Goal: Task Accomplishment & Management: Manage account settings

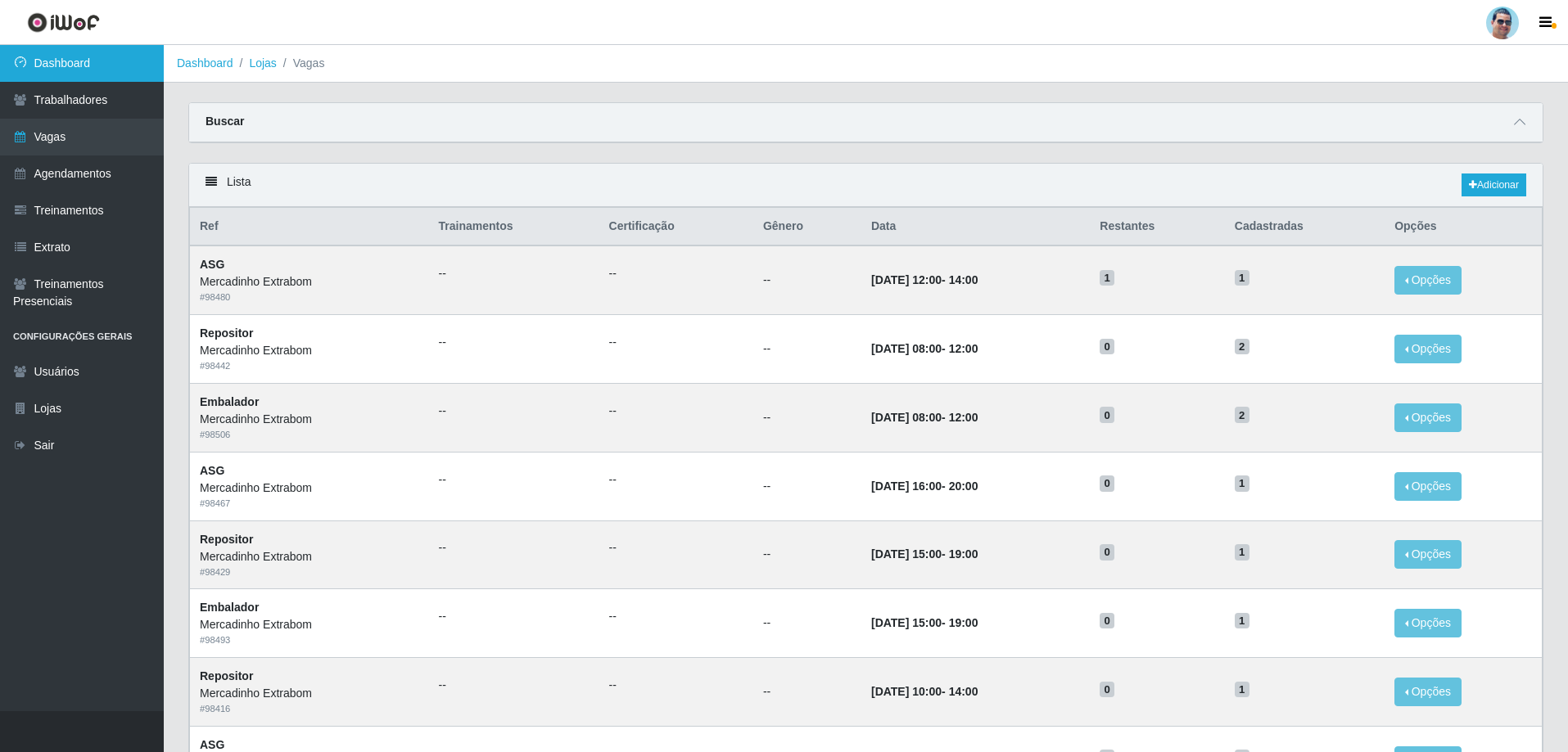
click at [71, 70] on link "Dashboard" at bounding box center [81, 64] width 164 height 37
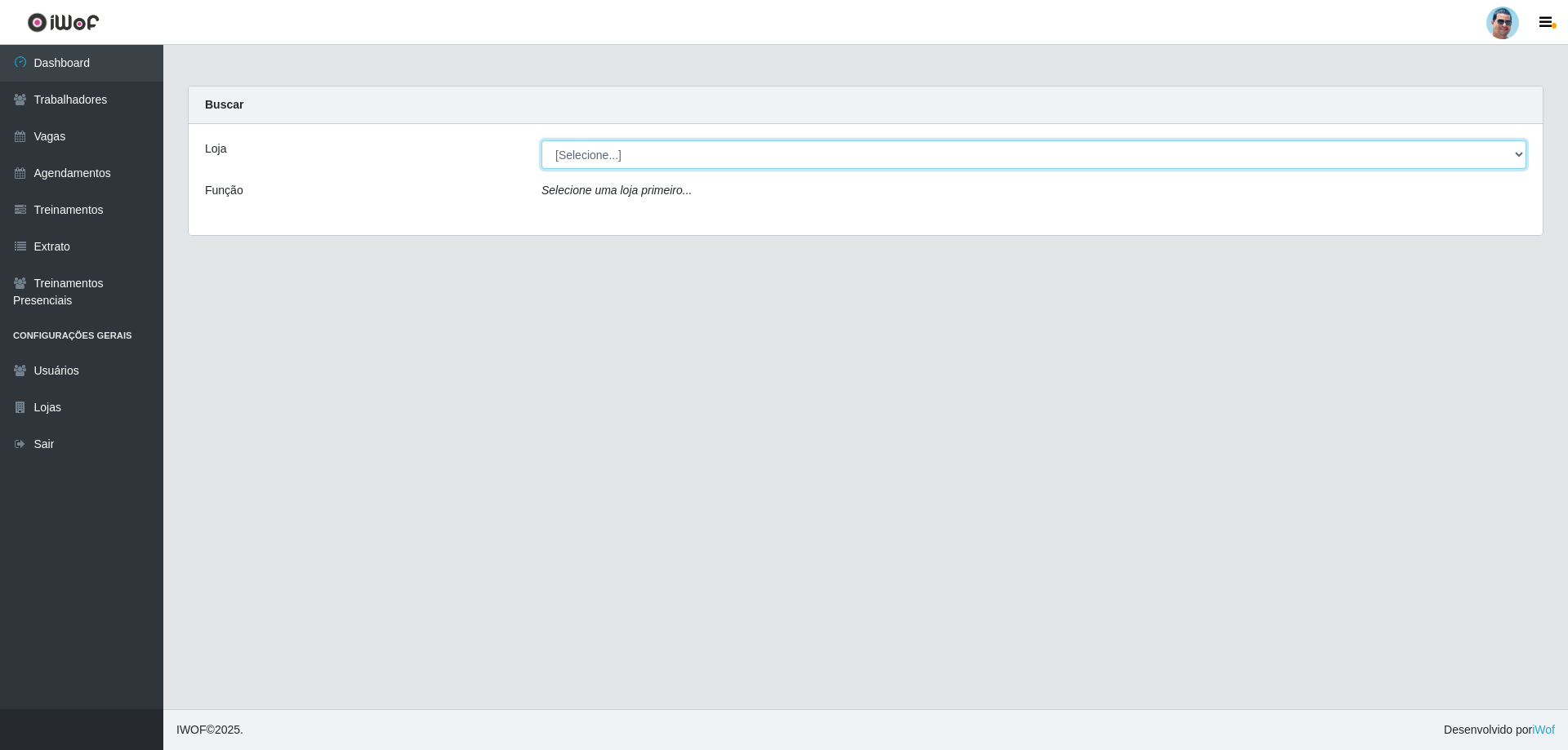
click at [945, 162] on select "[Selecione...] Mercadinho Extrabom" at bounding box center [1034, 154] width 985 height 28
select select "175"
click at [541, 141] on select "[Selecione...] Mercadinho Extrabom" at bounding box center [1034, 154] width 985 height 28
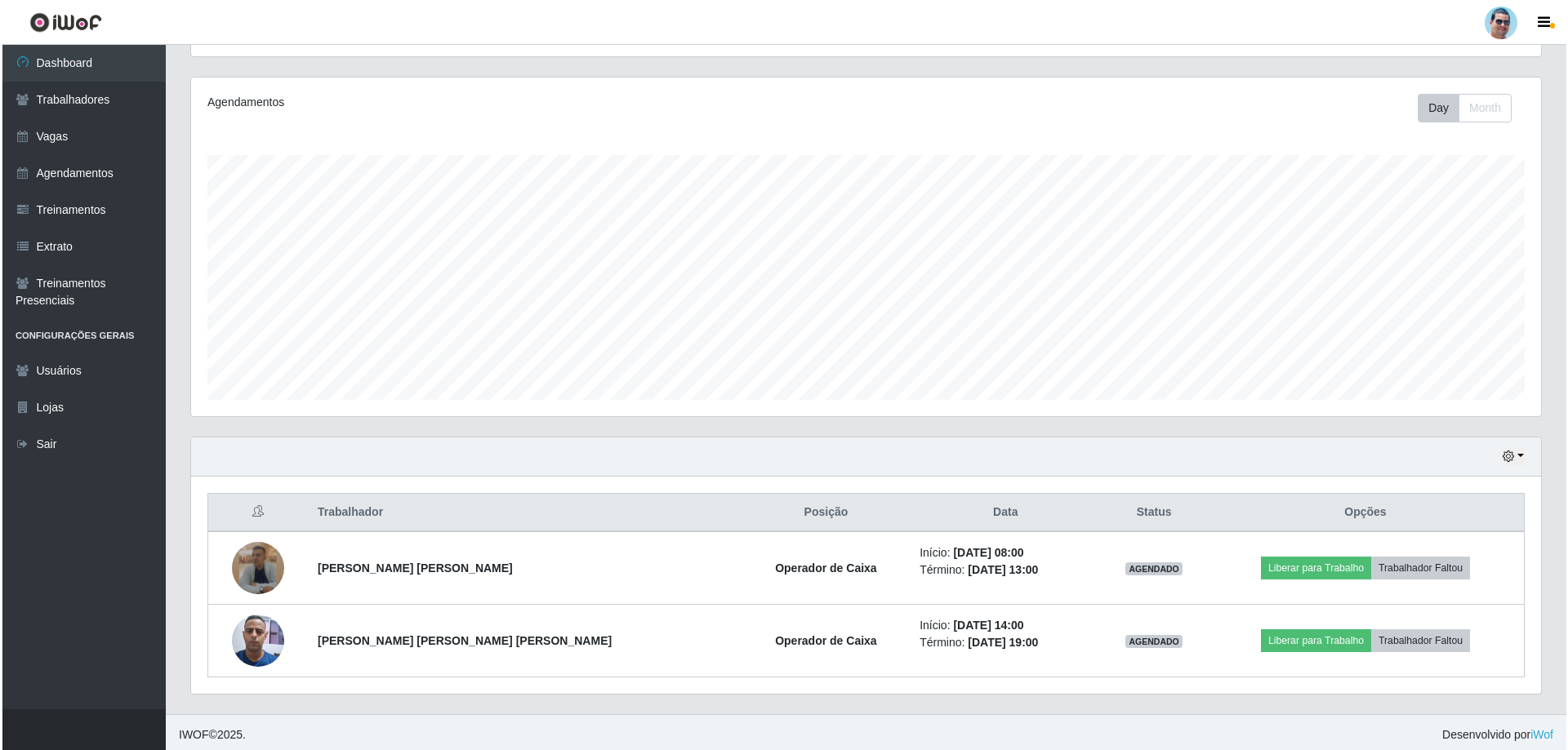
scroll to position [188, 0]
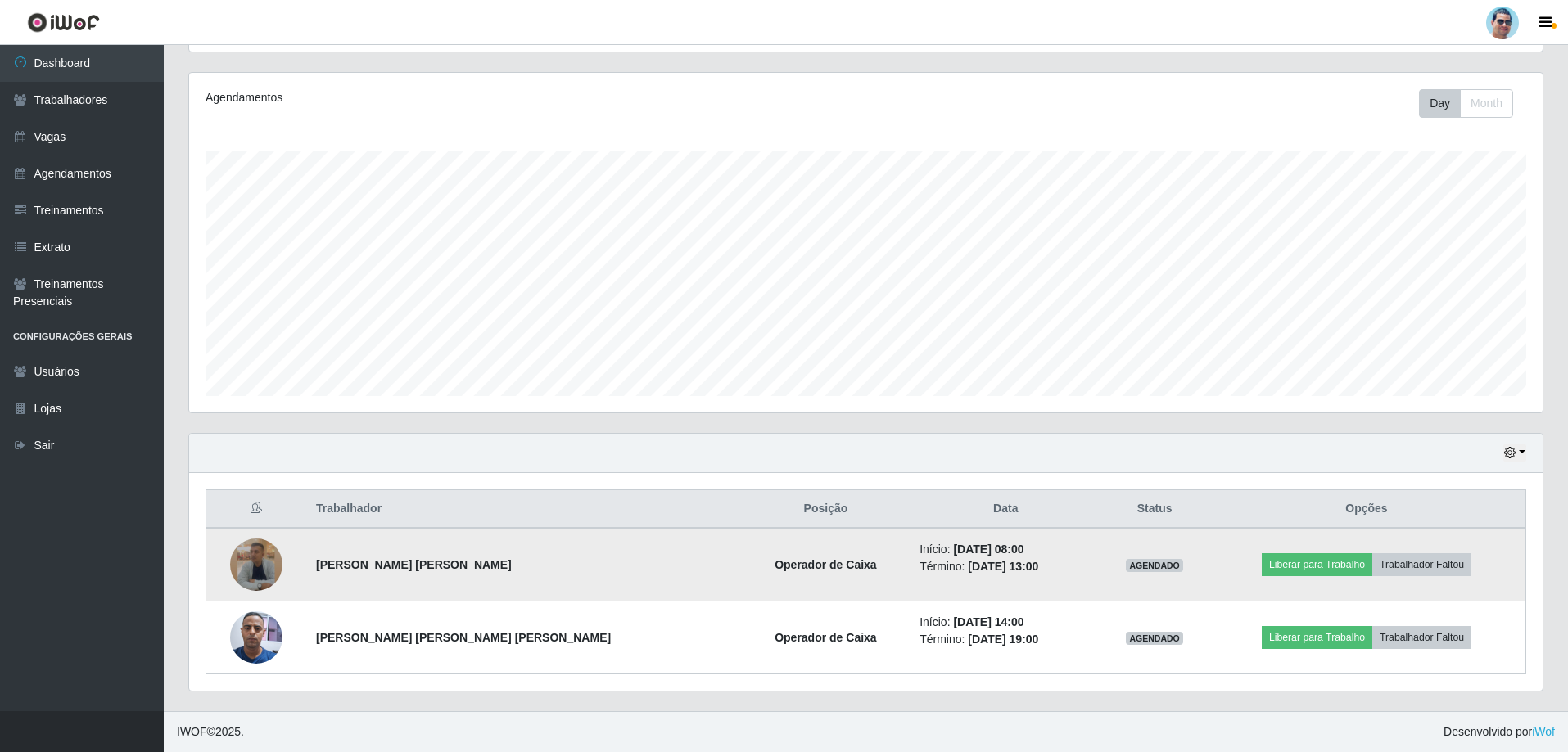
click at [266, 563] on img at bounding box center [257, 565] width 53 height 53
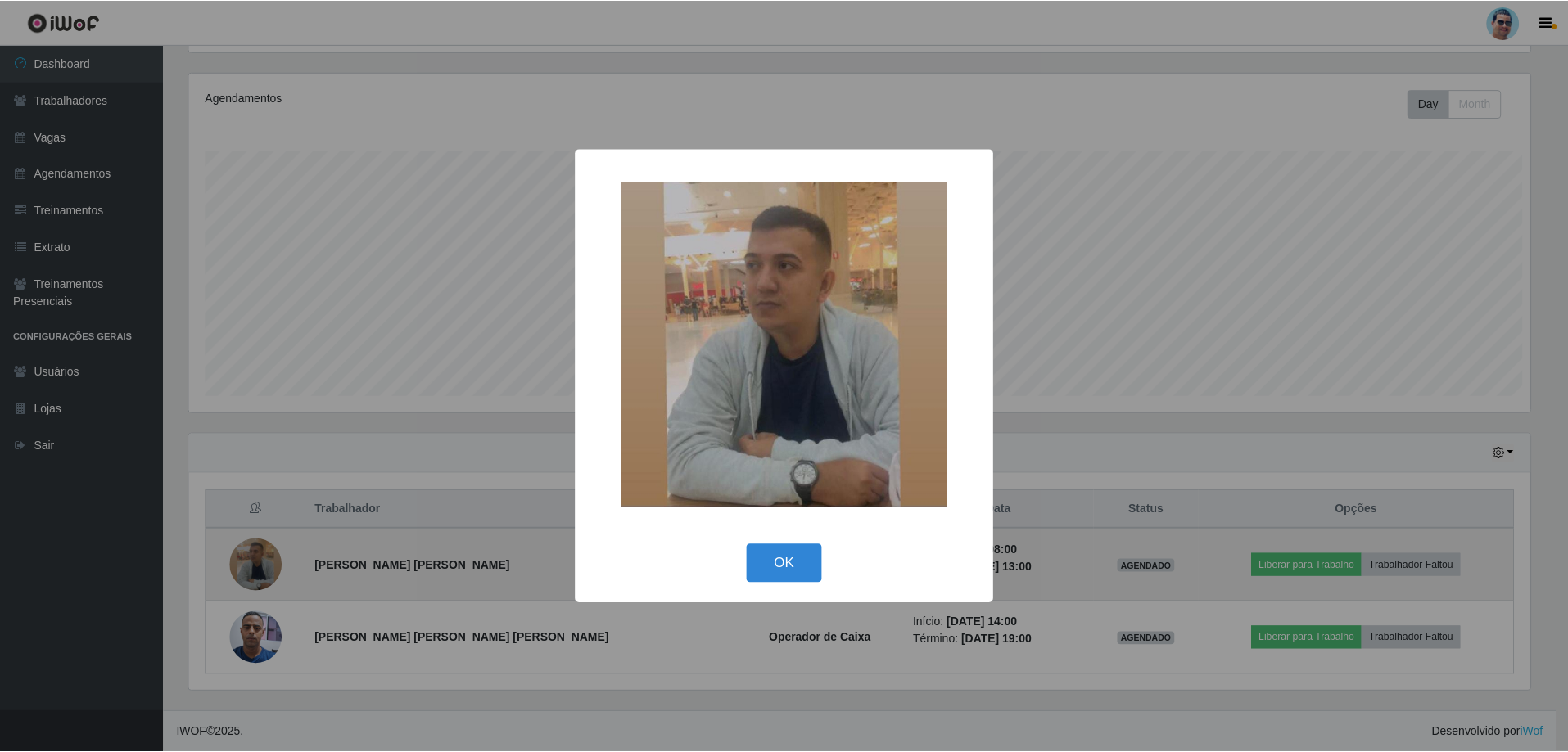
scroll to position [340, 1346]
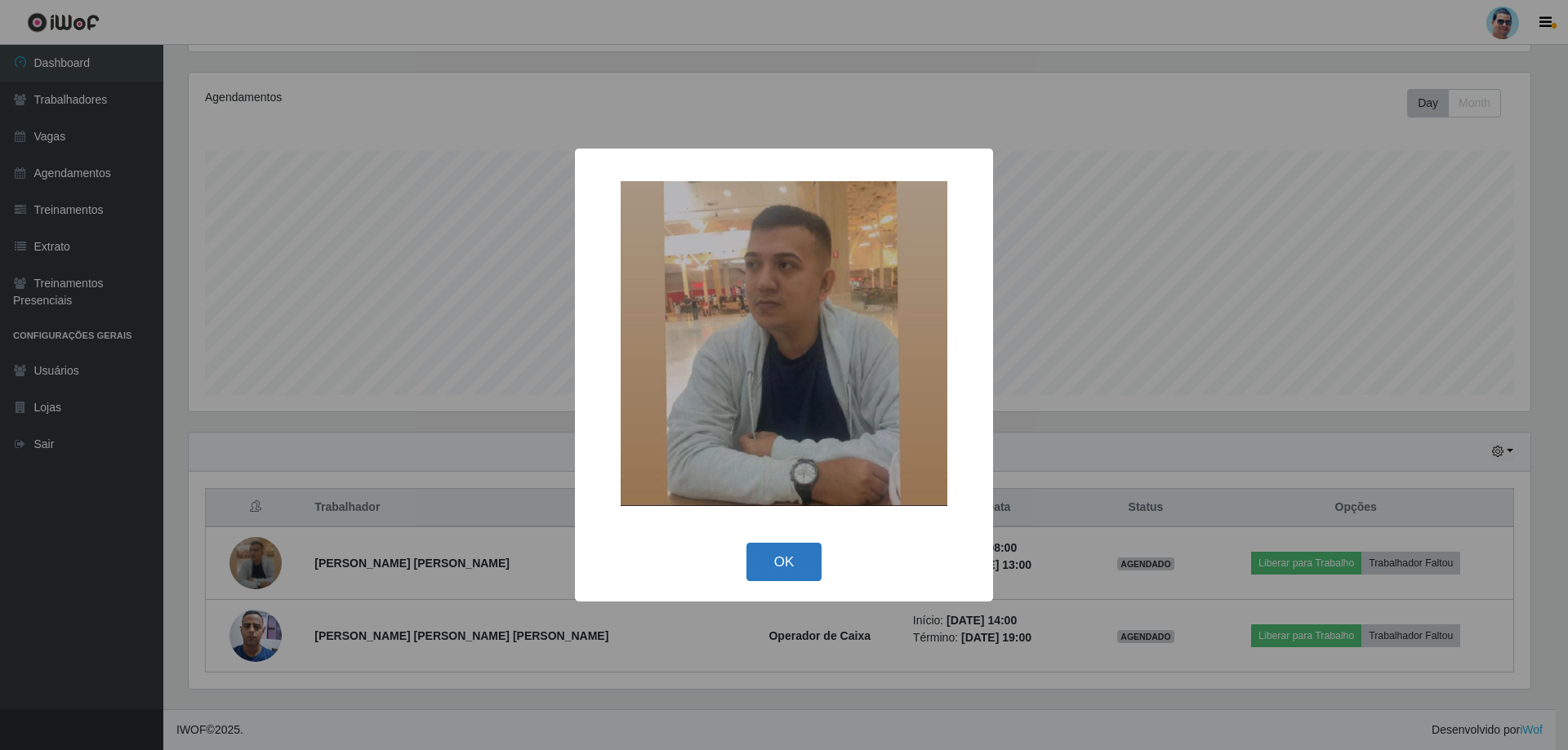
click at [757, 563] on button "OK" at bounding box center [784, 562] width 76 height 38
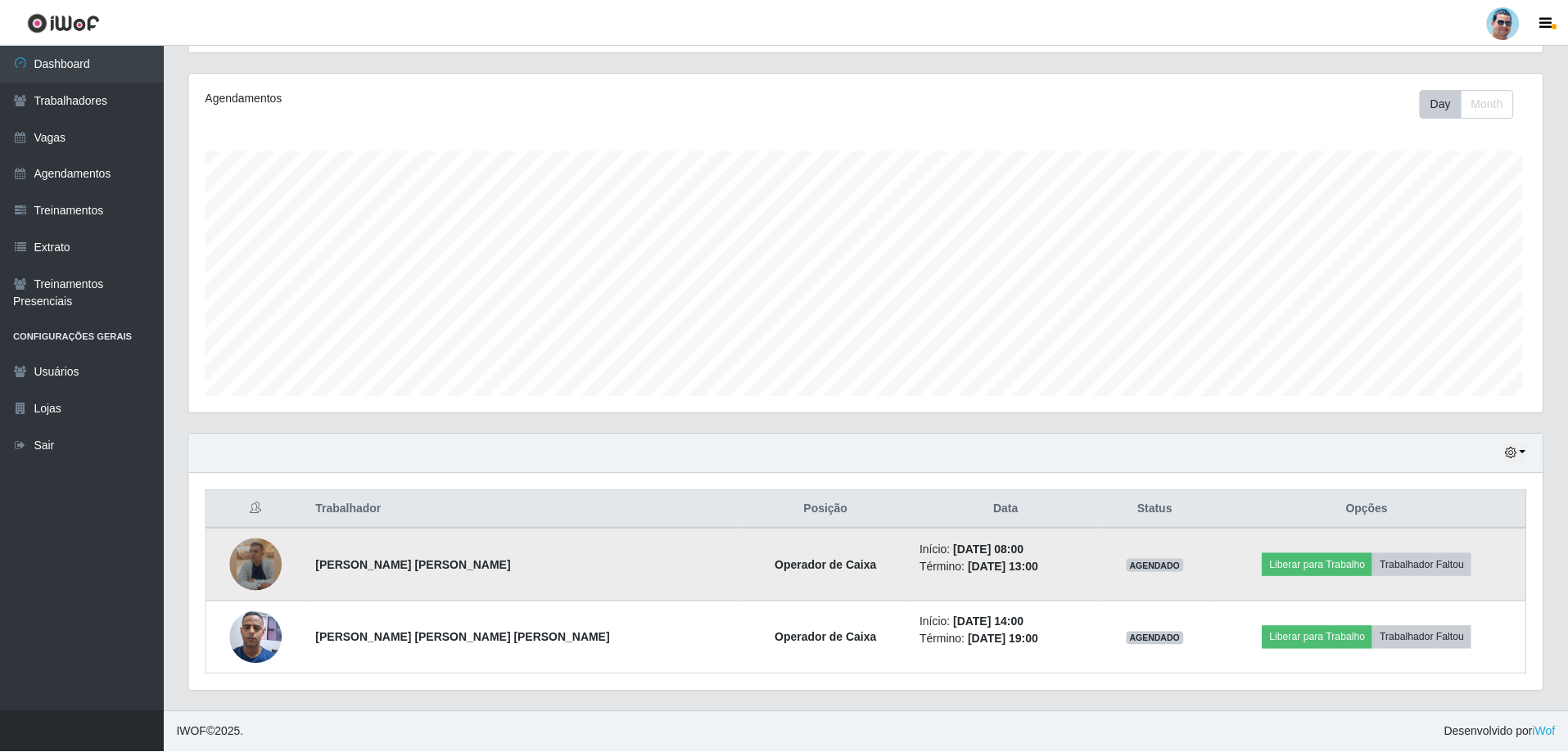
scroll to position [340, 1354]
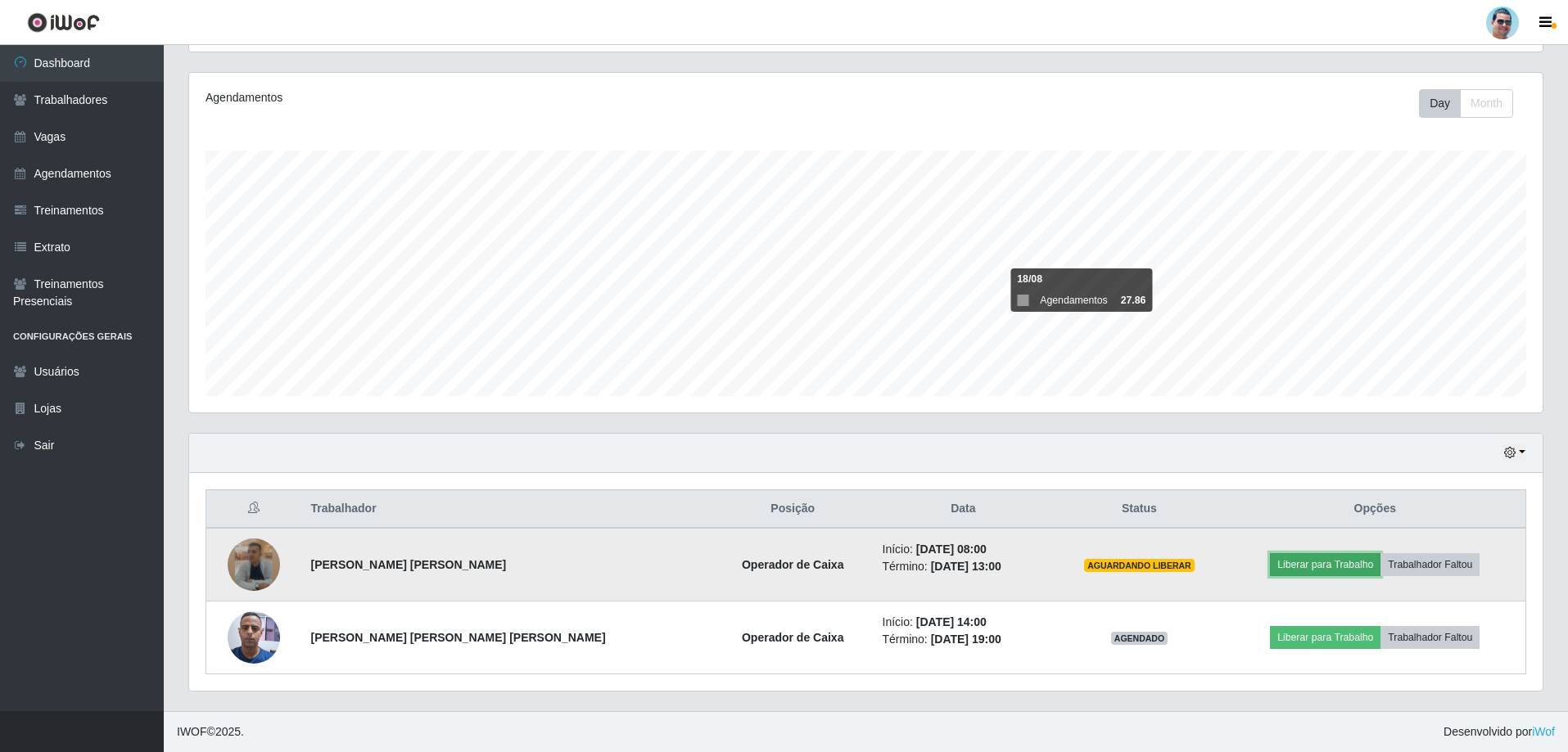
click at [1316, 563] on button "Liberar para Trabalho" at bounding box center [1325, 564] width 111 height 23
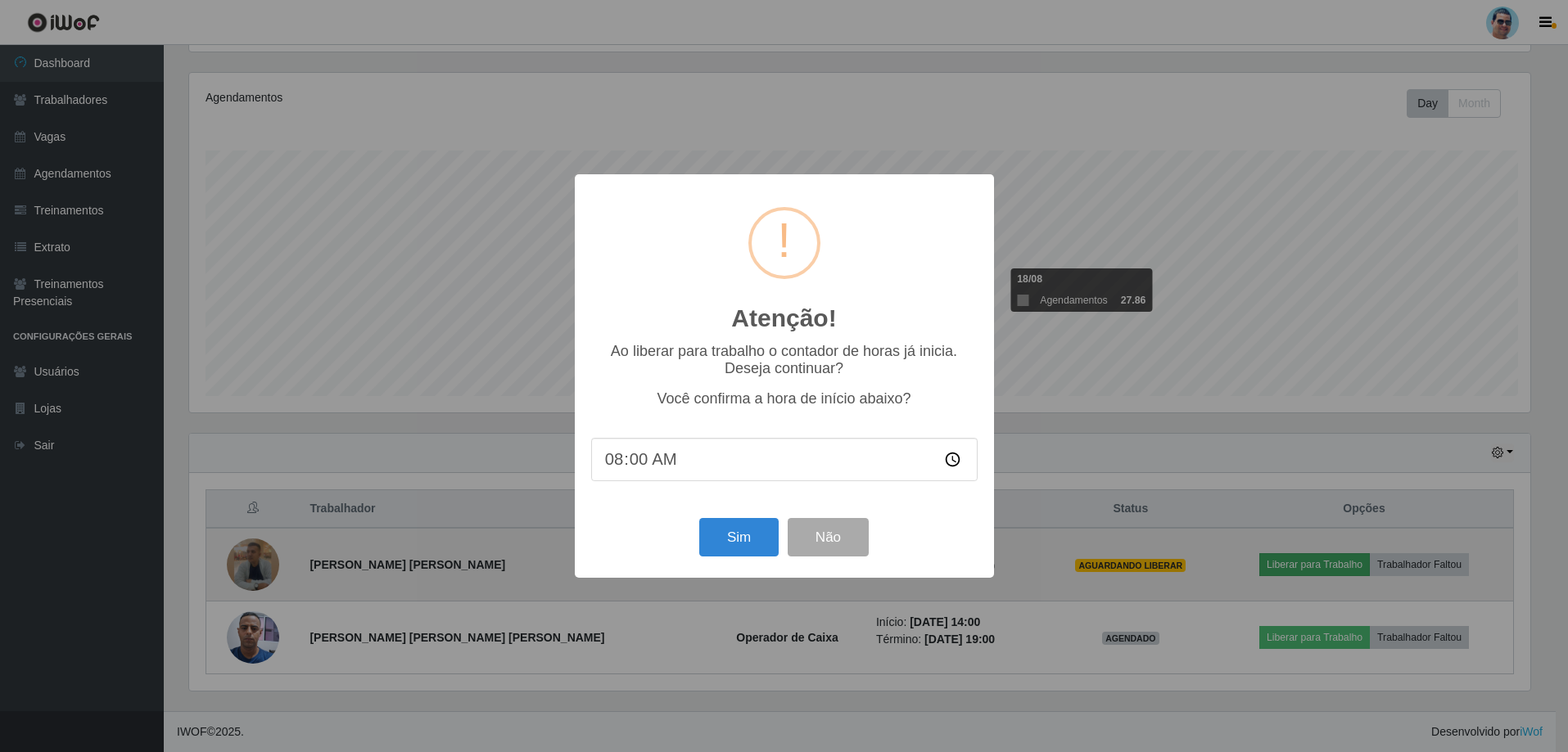
scroll to position [340, 1346]
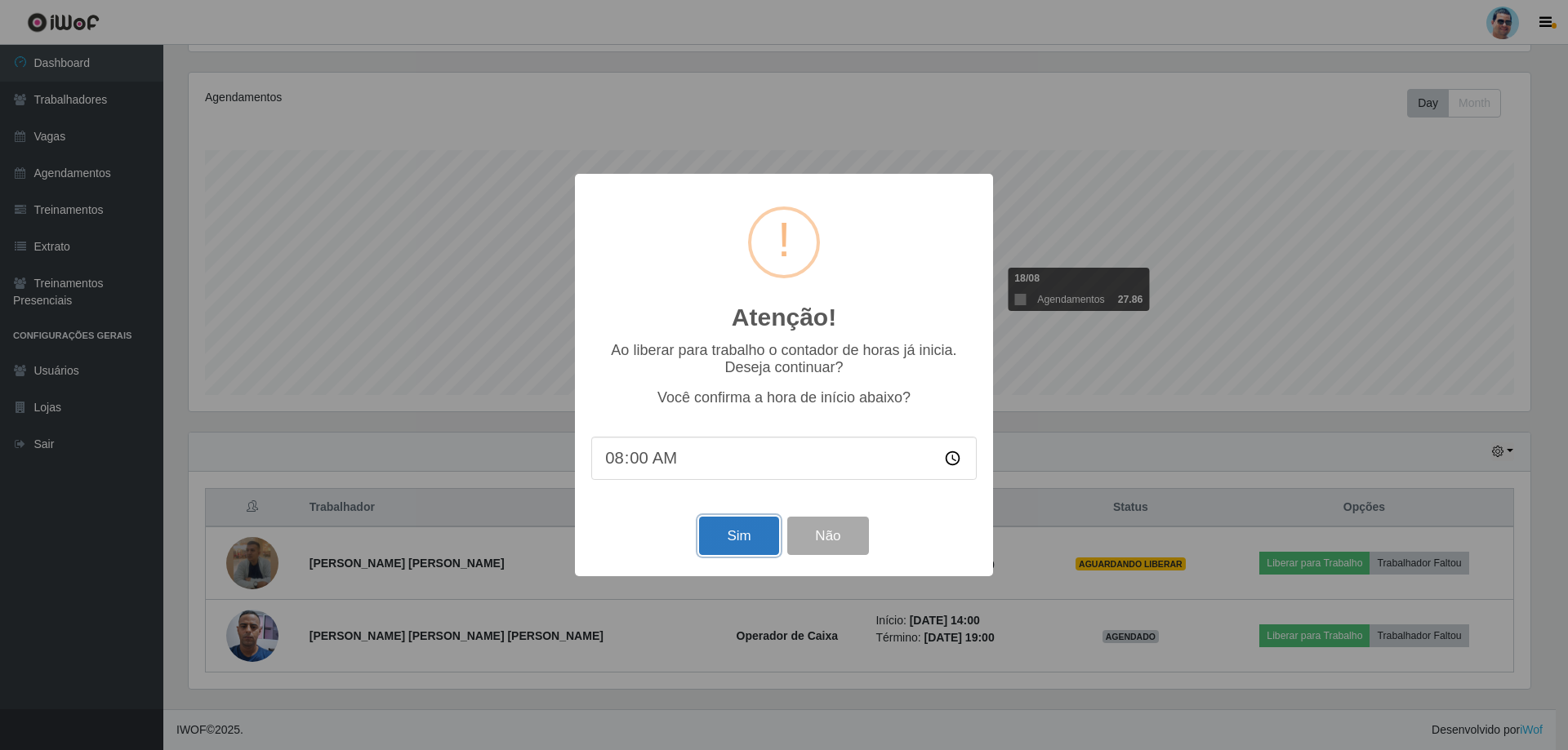
click at [735, 540] on button "Sim" at bounding box center [739, 535] width 79 height 38
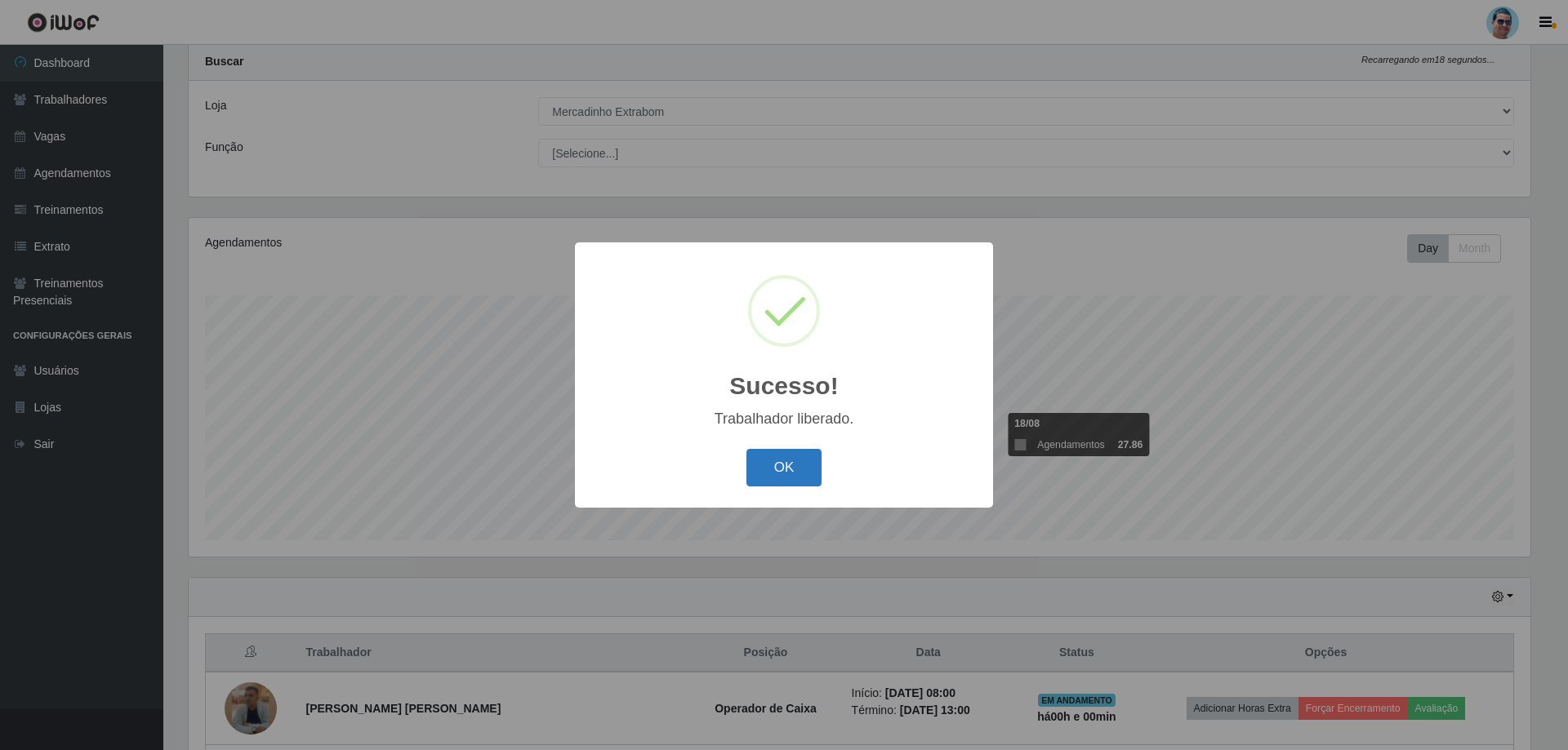
click at [773, 472] on button "OK" at bounding box center [784, 468] width 76 height 38
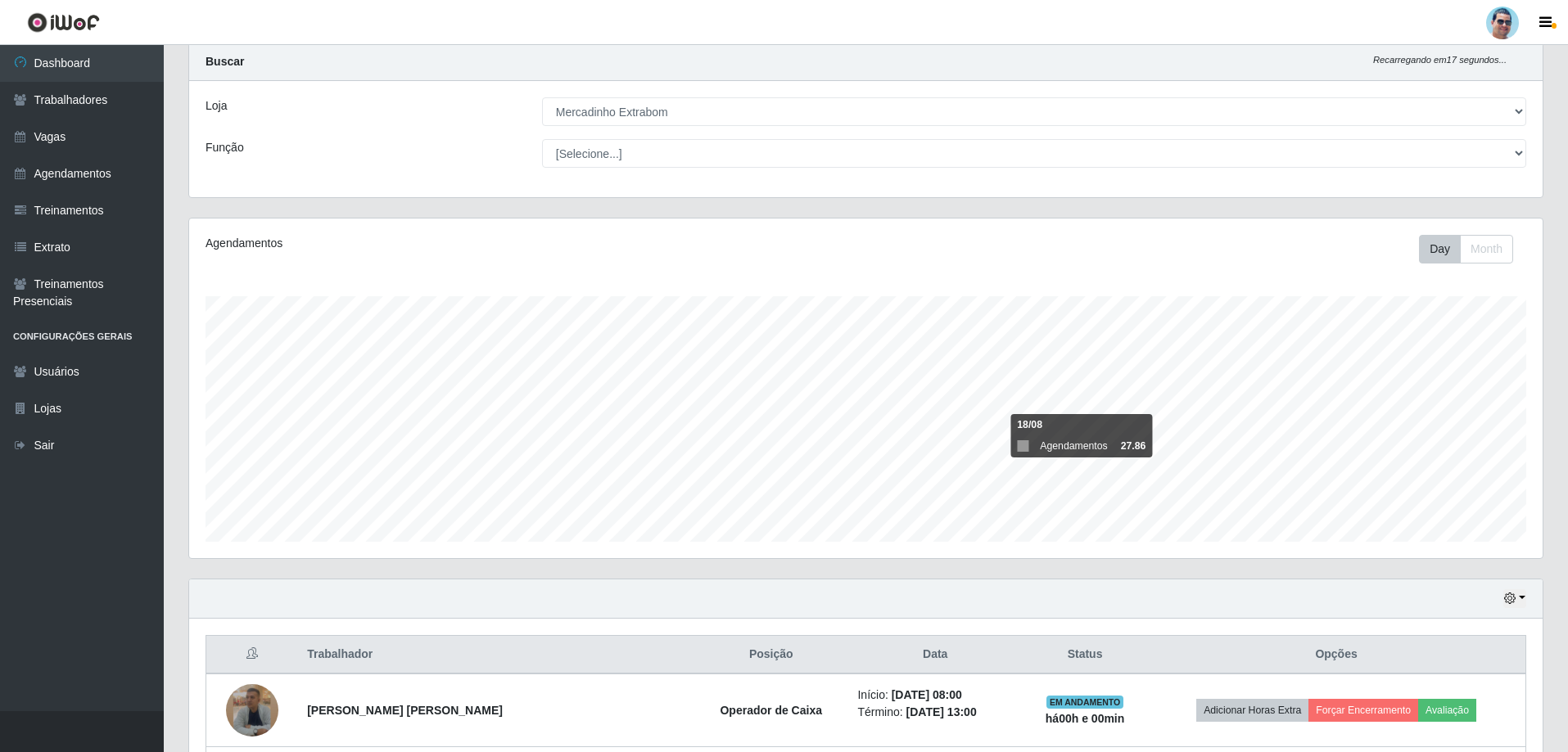
scroll to position [125, 0]
